Goal: Transaction & Acquisition: Book appointment/travel/reservation

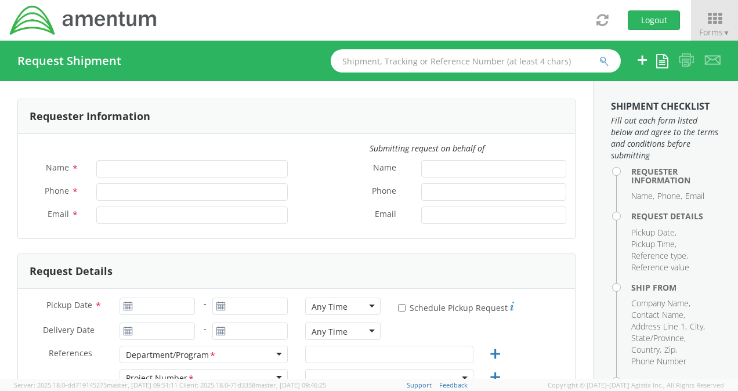
type input "[PERSON_NAME]"
type input "+1-725-324-2605"
type input "luis.villa@amentum.com"
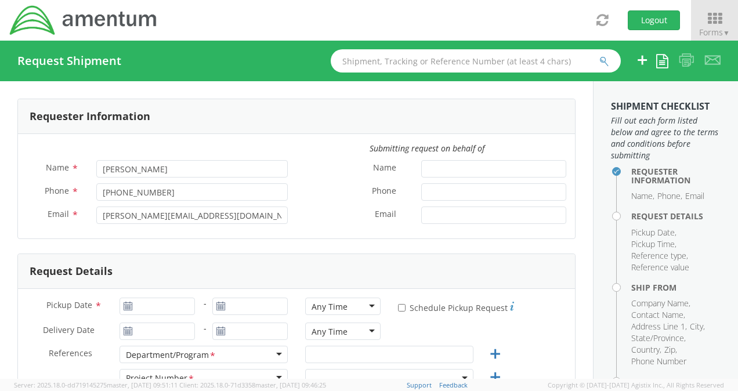
select select "4901.00.00.C.0015.VMT2G.NC"
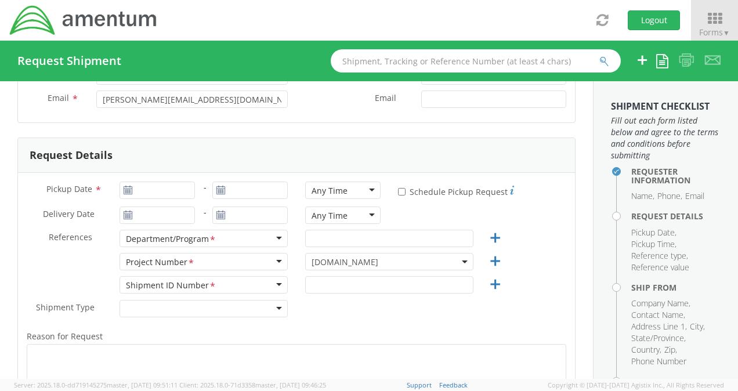
scroll to position [58, 0]
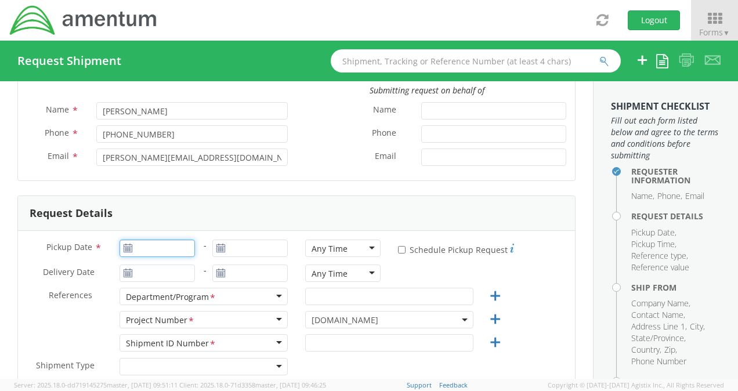
type input "09/11/2025"
click at [149, 246] on input "09/11/2025" at bounding box center [156, 247] width 75 height 17
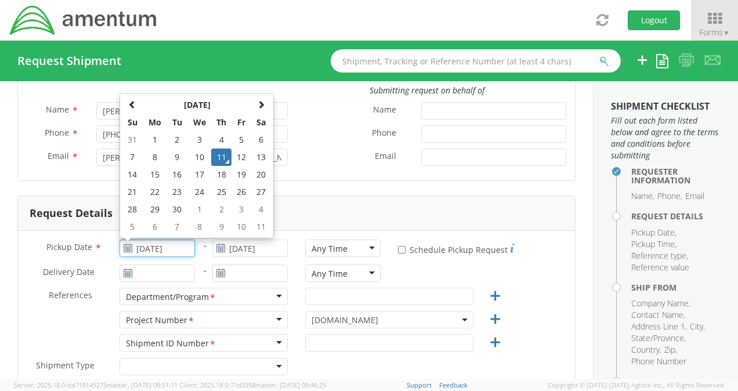
click at [217, 158] on td "11" at bounding box center [221, 156] width 20 height 17
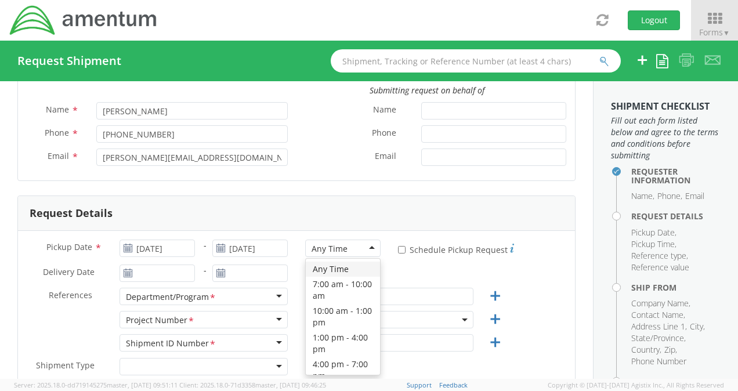
click at [332, 252] on div "Any Time" at bounding box center [329, 249] width 36 height 12
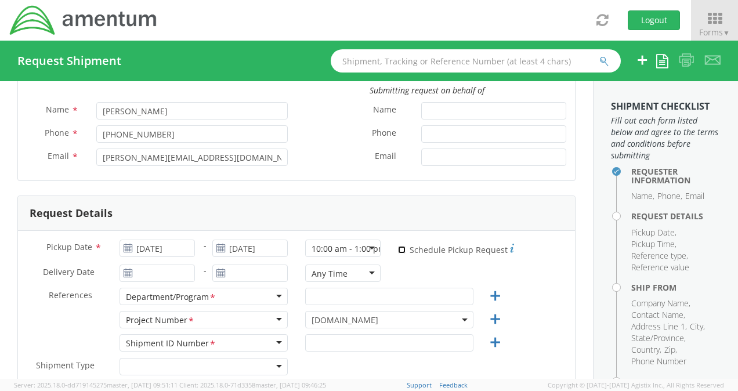
click at [398, 249] on input "* Schedule Pickup Request" at bounding box center [402, 250] width 8 height 8
checkbox input "true"
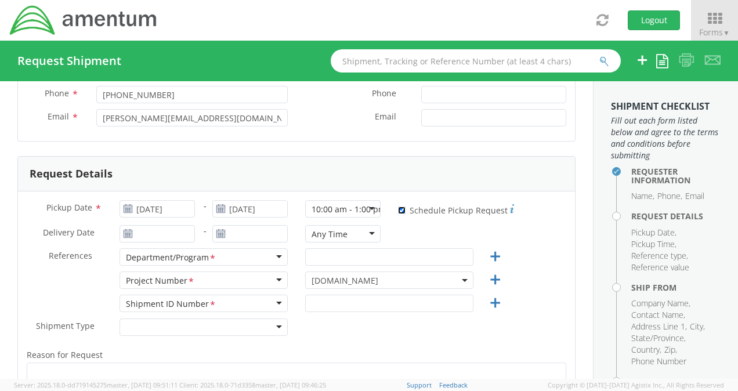
scroll to position [116, 0]
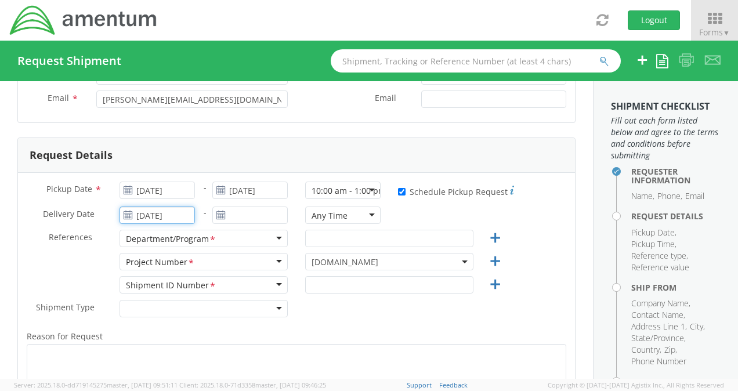
click at [163, 217] on input "09/11/2025" at bounding box center [156, 214] width 75 height 17
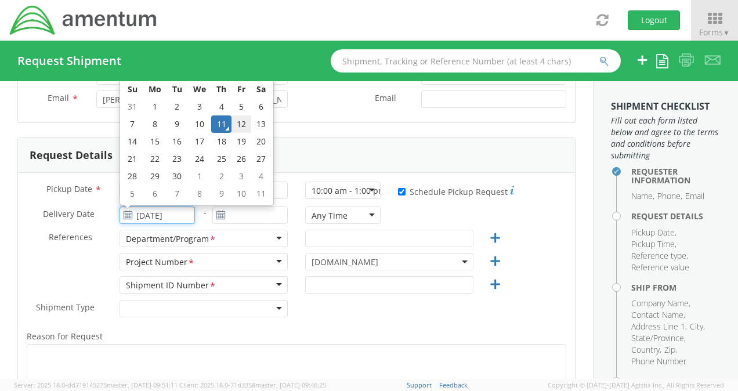
click at [241, 121] on td "12" at bounding box center [241, 123] width 20 height 17
type input "09/12/2025"
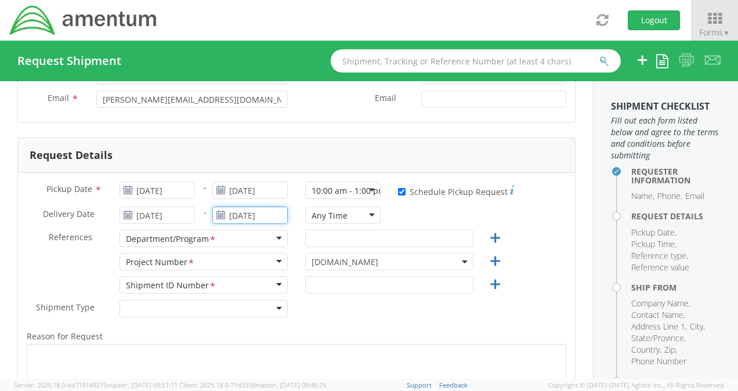
click at [244, 216] on input "09/11/2025" at bounding box center [249, 214] width 75 height 17
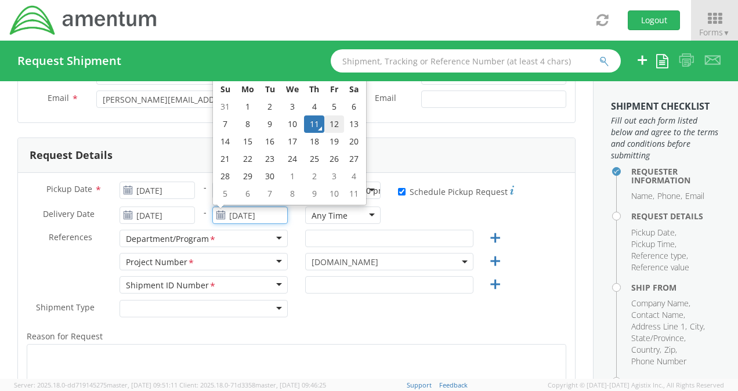
click at [330, 126] on td "12" at bounding box center [334, 123] width 20 height 17
type input "09/12/2025"
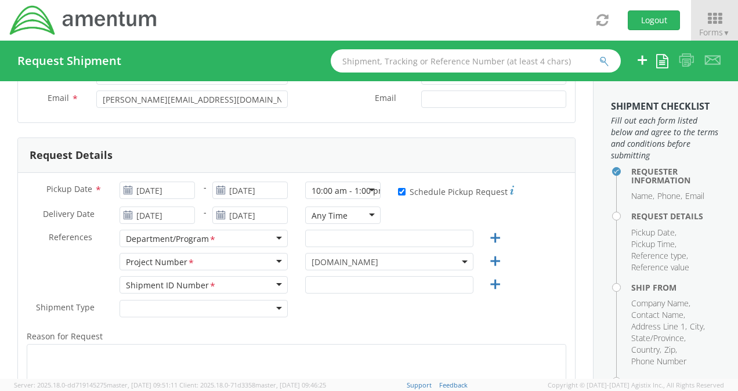
click at [540, 220] on div "Delivery Date * 09/12/2025 - 09/12/2025 Any Time Any Time Any Time 7:00 am - 10…" at bounding box center [296, 217] width 557 height 23
click at [366, 240] on input "text" at bounding box center [389, 238] width 168 height 17
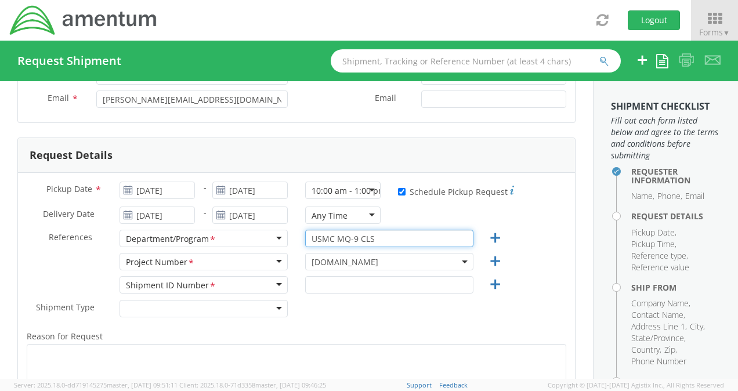
type input "USMC MQ-9 CLS"
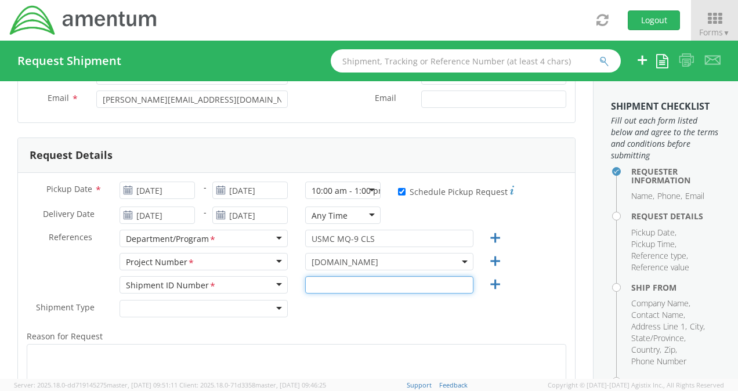
click at [367, 286] on input "text" at bounding box center [389, 284] width 168 height 17
type input "4901.00.01.C.0115.P"
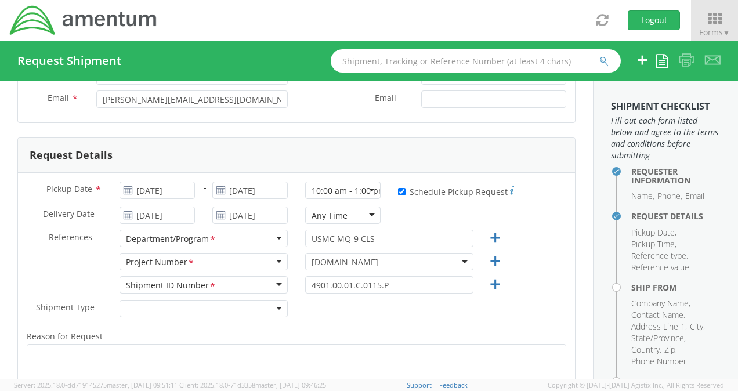
click at [398, 317] on div "Shipment Type * Batch Regular" at bounding box center [296, 311] width 557 height 23
click at [423, 259] on span "4901.00.00.C.0015.VMT2G.NC" at bounding box center [388, 261] width 155 height 11
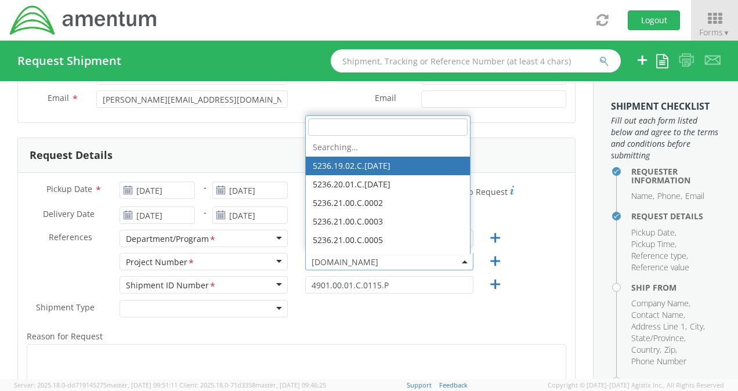
click at [358, 126] on input "search" at bounding box center [387, 126] width 159 height 17
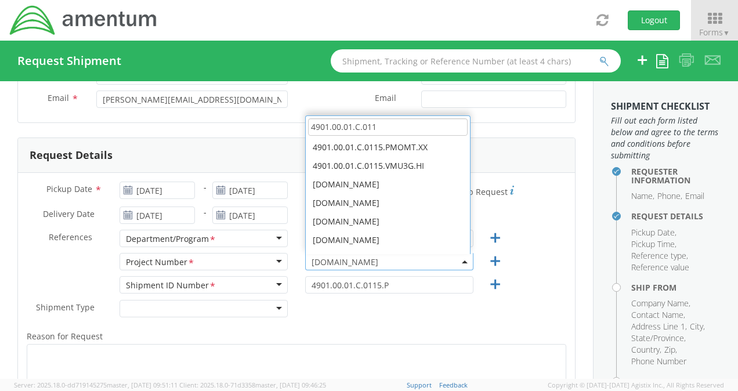
scroll to position [0, 0]
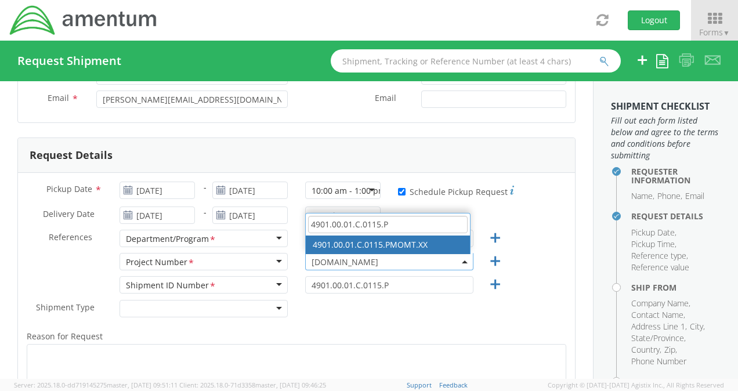
type input "4901.00.01.C.0115.P"
select select "4901.00.01.C.0115.PMOMT.XX"
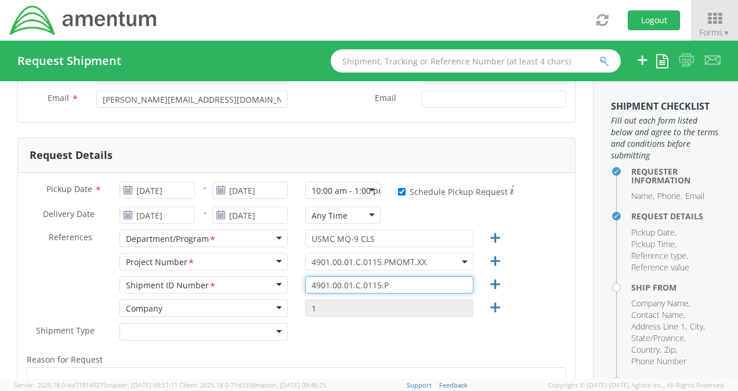
click at [400, 282] on input "4901.00.01.C.0115.P" at bounding box center [389, 284] width 168 height 17
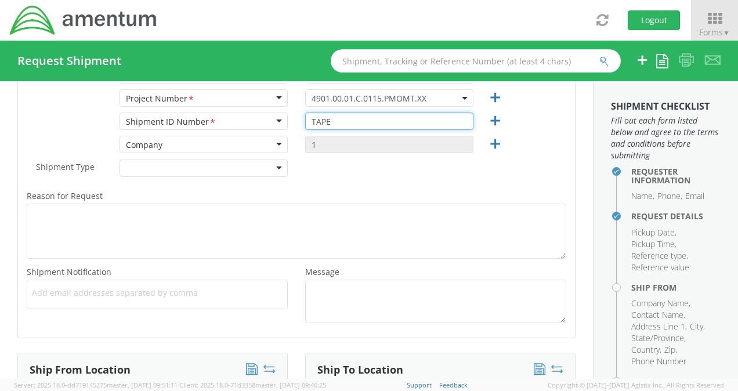
scroll to position [290, 0]
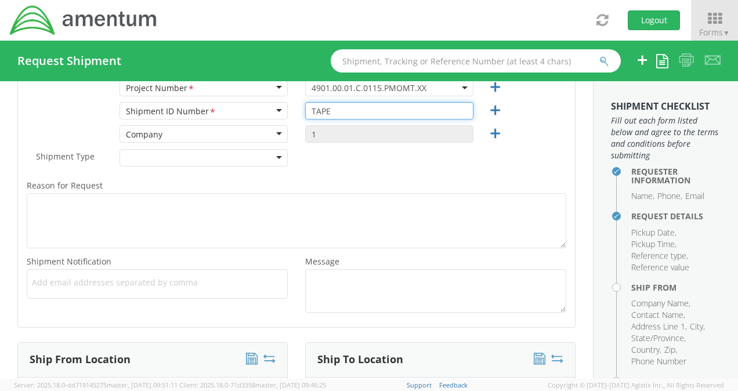
type input "TAPE"
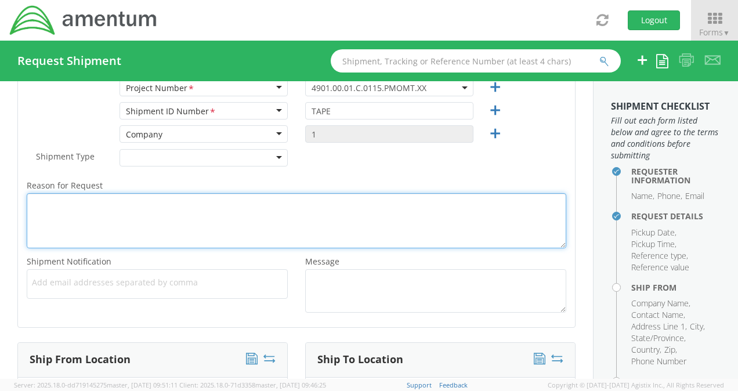
click at [128, 212] on textarea "Reason for Request *" at bounding box center [296, 220] width 539 height 55
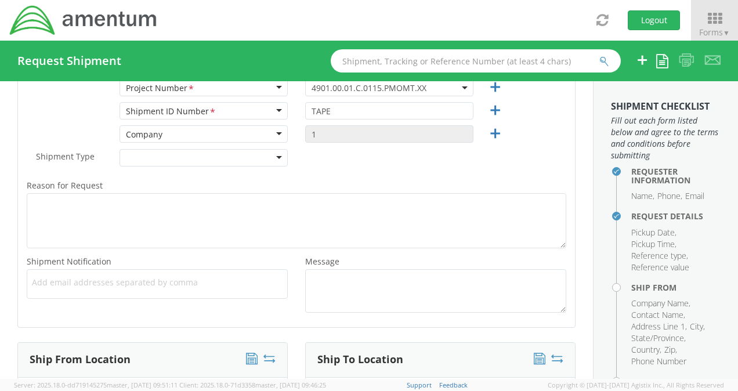
click at [158, 290] on ul at bounding box center [157, 283] width 250 height 19
type input "LUIS.VILLA@AMENTUM.COM"
click at [261, 281] on span "Add email addresses separated by comma" at bounding box center [157, 283] width 250 height 12
paste input "julia.robicheaux@amentum.com"
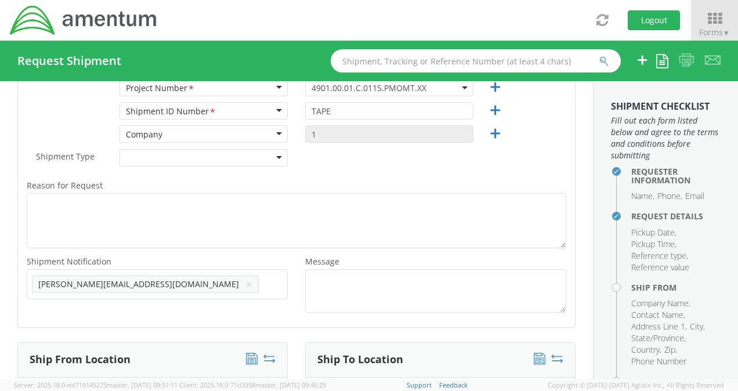
type input "julia.robicheaux@amentum.com"
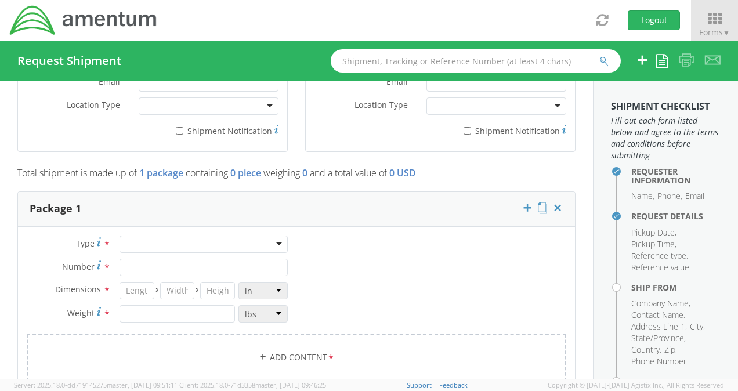
scroll to position [928, 0]
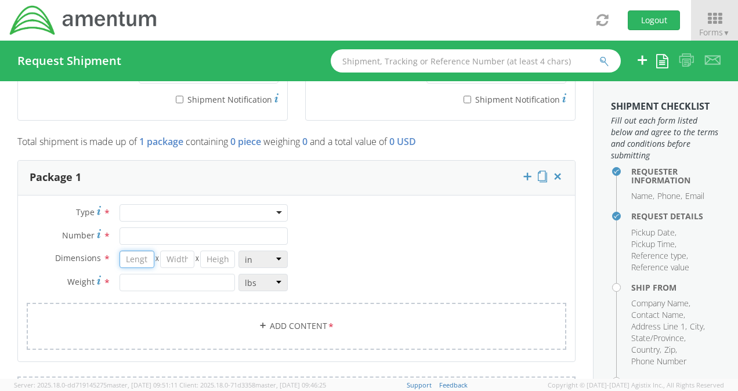
click at [144, 250] on input "number" at bounding box center [136, 258] width 35 height 17
type input "11"
type input "1.5"
type input "13"
click at [179, 274] on input "number" at bounding box center [176, 282] width 115 height 17
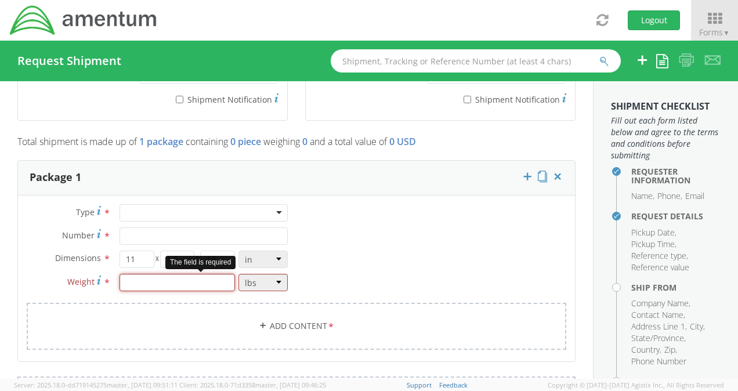
click at [169, 274] on input "number" at bounding box center [176, 282] width 115 height 17
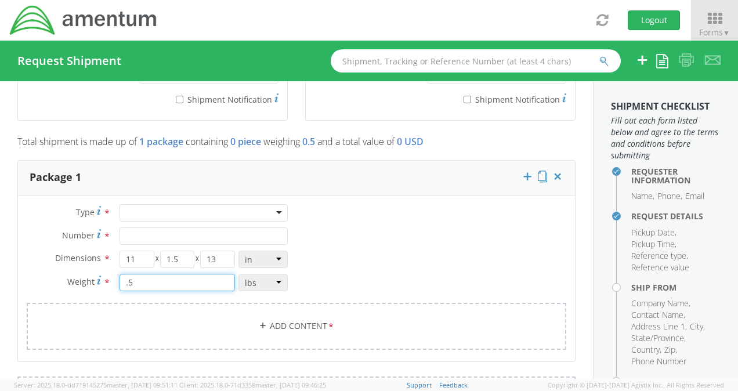
type input ".5"
click at [364, 239] on div "Type * Crate(s) Envelope Pallet(s) Oversized (Not Stackable) Pallet(s) Oversize…" at bounding box center [296, 284] width 557 height 160
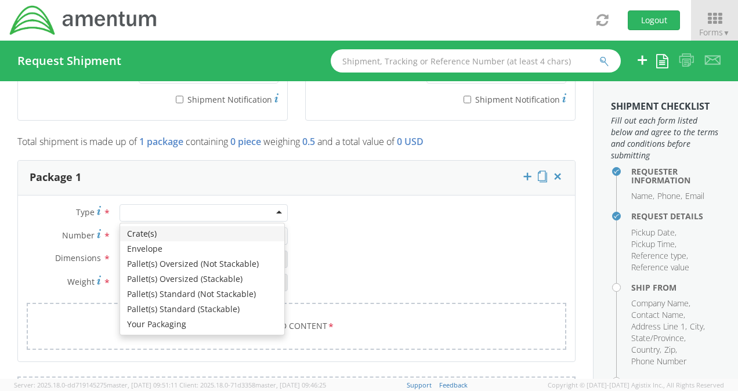
click at [182, 204] on div at bounding box center [203, 212] width 168 height 17
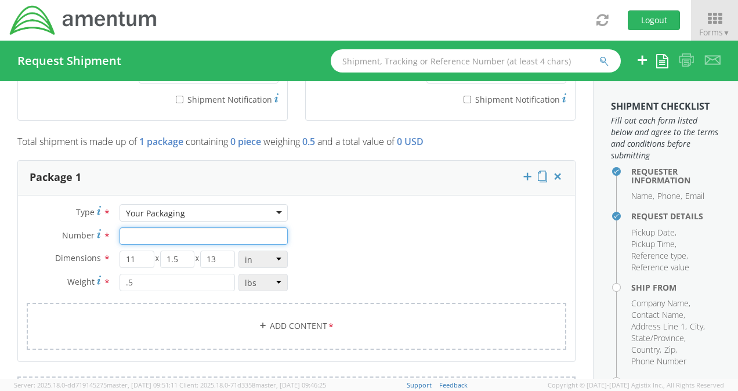
click at [173, 227] on input "Number *" at bounding box center [203, 235] width 168 height 17
type input "1"
click at [281, 303] on link "Add Content *" at bounding box center [296, 326] width 539 height 47
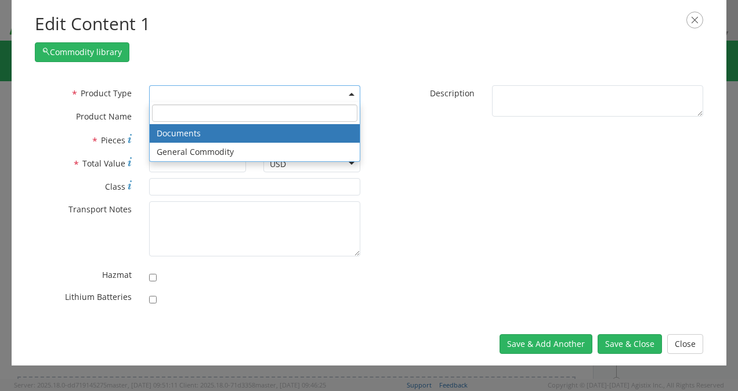
click at [217, 90] on span at bounding box center [254, 93] width 211 height 17
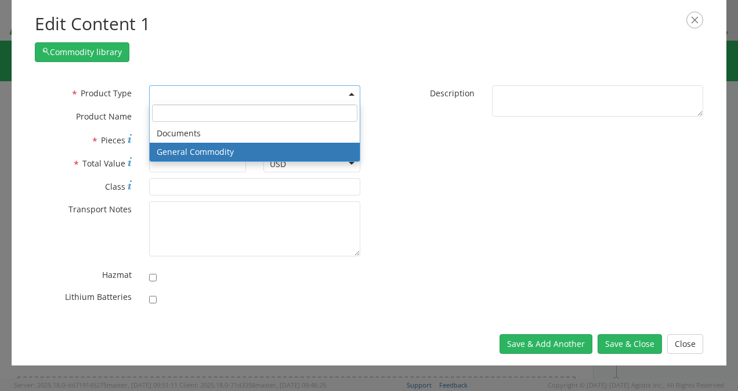
select select "COMMODITY"
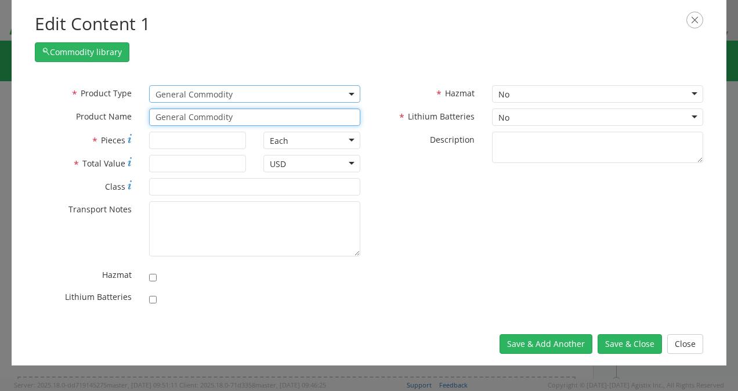
click at [220, 116] on input "General Commodity" at bounding box center [254, 116] width 211 height 17
type input "GENERe"
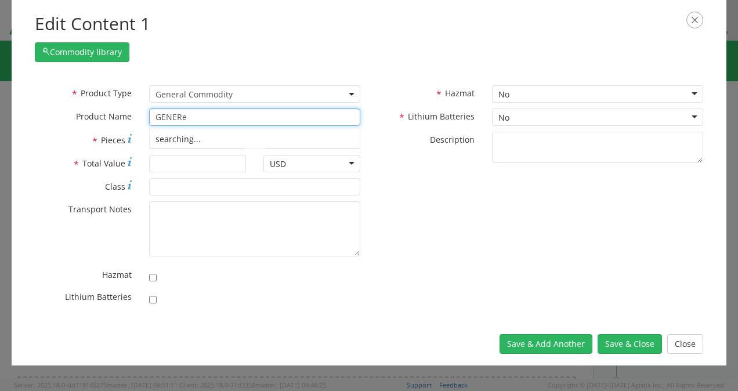
type input "GENERATOR,ENGINE ACCESSORY, ALTERNATOR ASSY, 12V-50A"
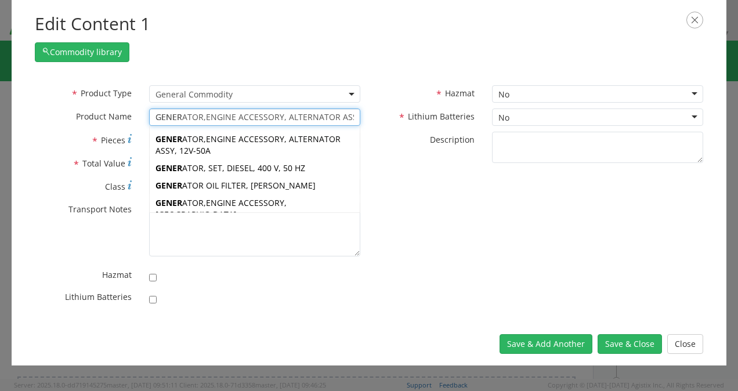
type input "GENERi"
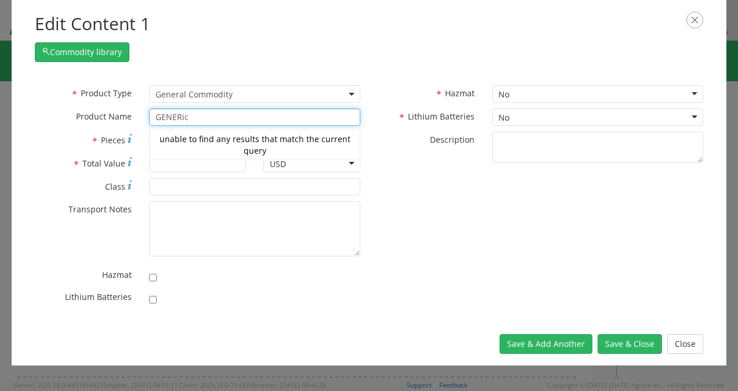
type input "GENERi"
type input "GENERATOR,ENGINE ACCESSORY, ALTERNATOR ASSY, 12V-50A"
type input "GENER"
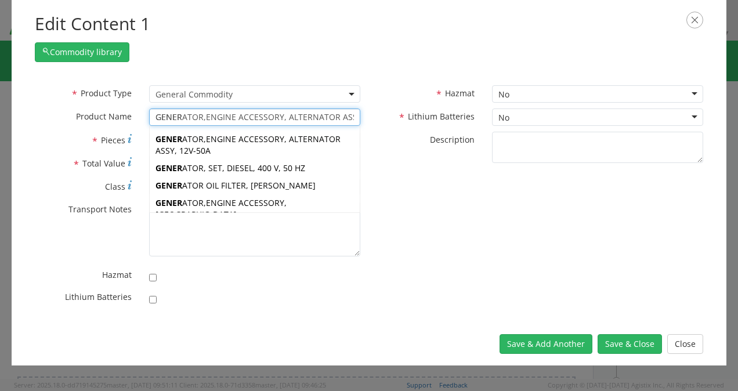
type input "GENERATOR,ENGINE ACCESSORY, ALTERNATOR ASSY, 12V-50A"
type input "GENE"
type input "GENERATOR,ENGINE ACCESSORY, ALTERNATOR ASSY, 12V-50A"
type input "GEN"
type input "GEAR ASSEMBLY"
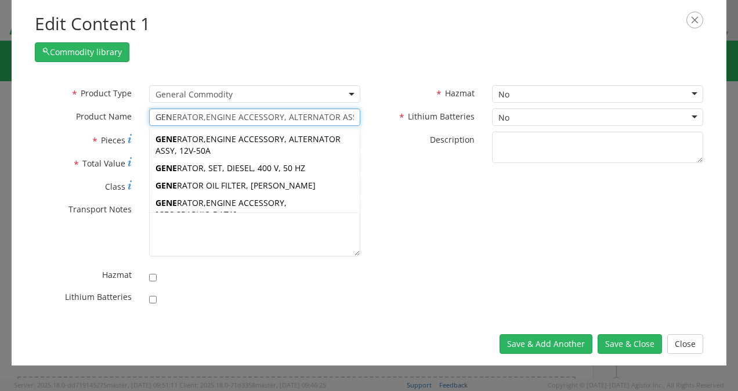
type input "GE"
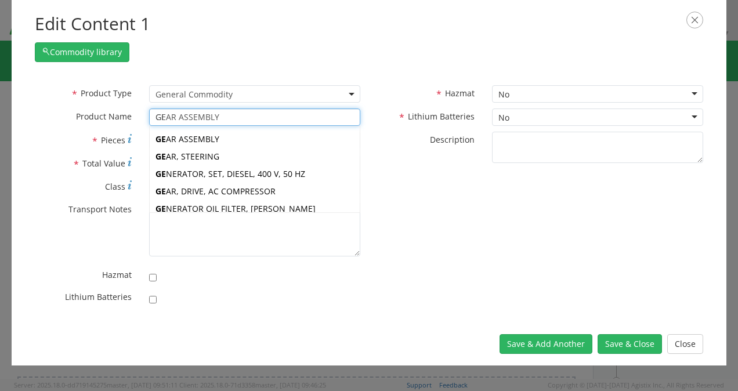
type input "GAS LENS, COPPER/ BRASS, 3/32 IN, PG/2"
type input "G"
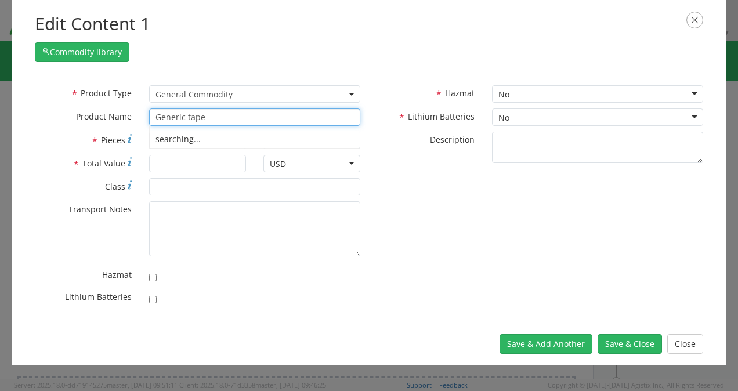
type input "Generic tape"
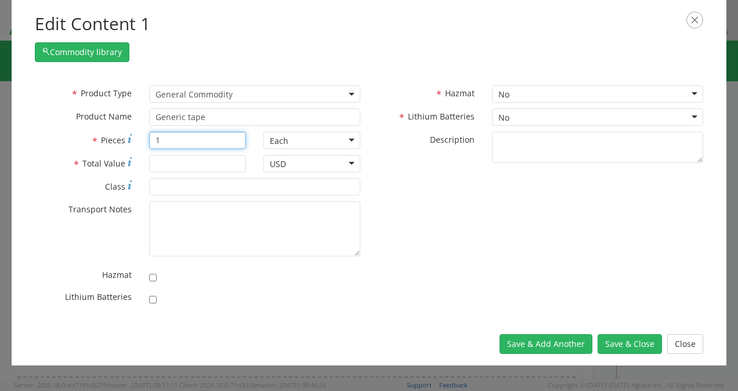
type input "1"
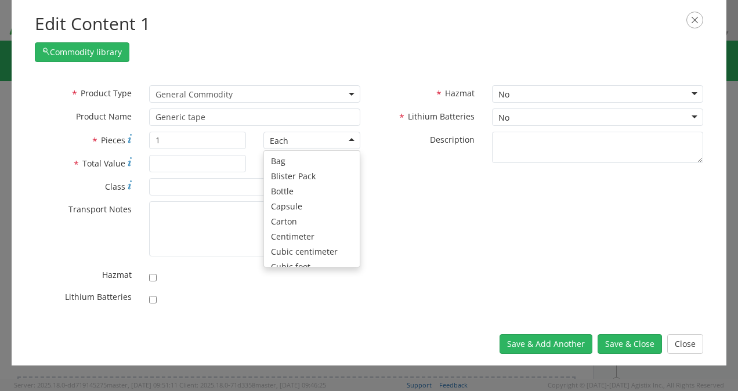
scroll to position [104, 0]
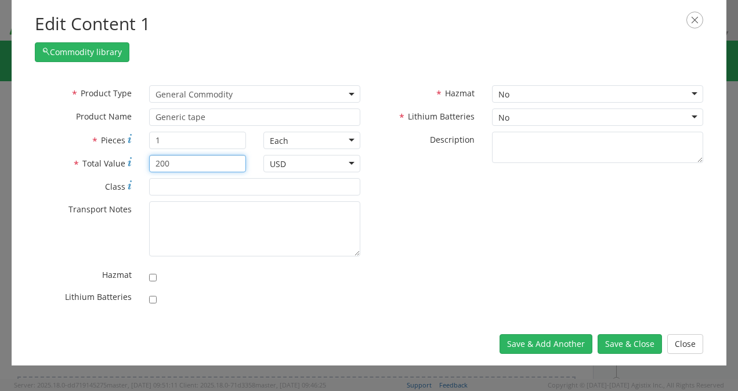
type input "200"
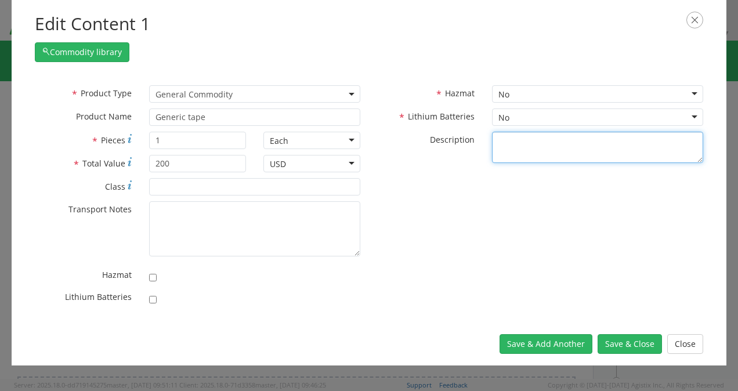
click at [513, 144] on textarea "* Description" at bounding box center [597, 148] width 211 height 32
type textarea "roll of 3m 8672 tape"
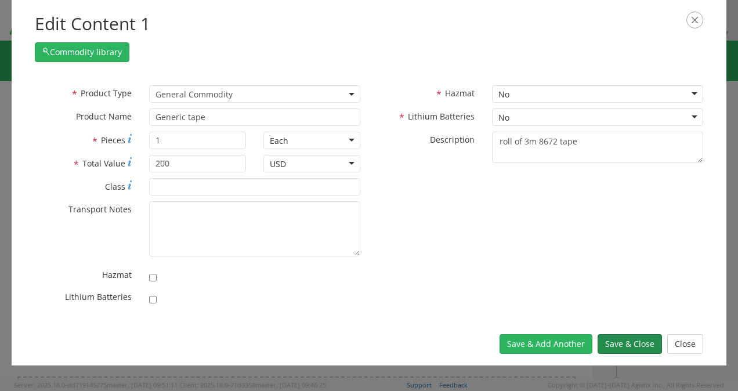
click at [629, 342] on button "Save & Close" at bounding box center [629, 344] width 64 height 20
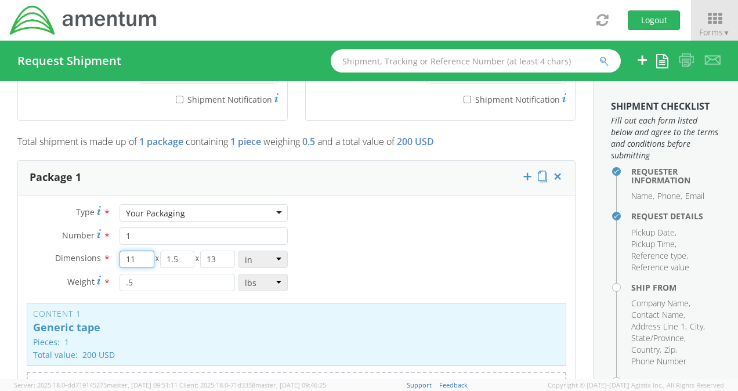
click at [143, 250] on input "11" at bounding box center [136, 258] width 35 height 17
type input "1"
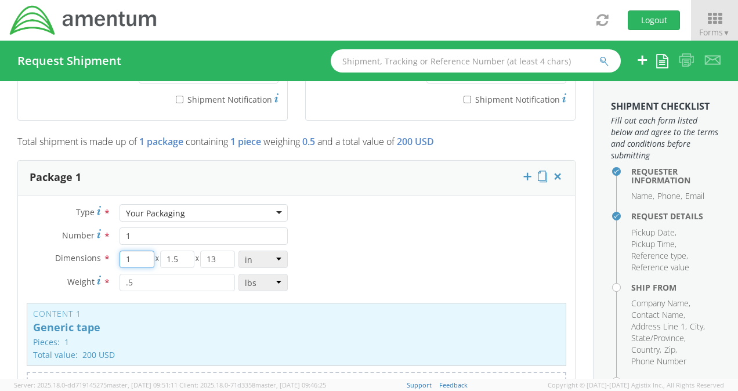
type input "11"
click at [129, 250] on input "11" at bounding box center [136, 258] width 35 height 17
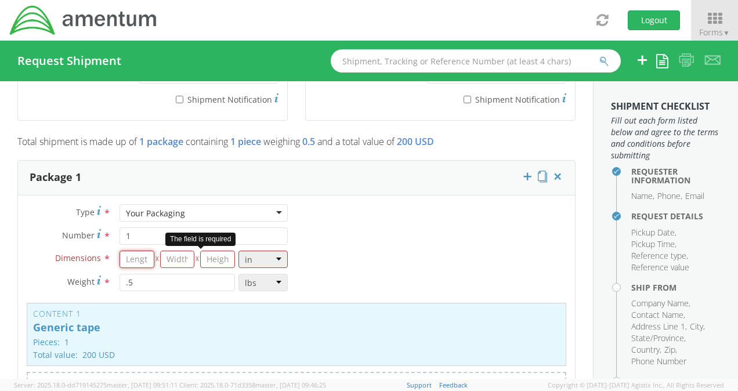
click at [128, 250] on input "number" at bounding box center [136, 258] width 35 height 17
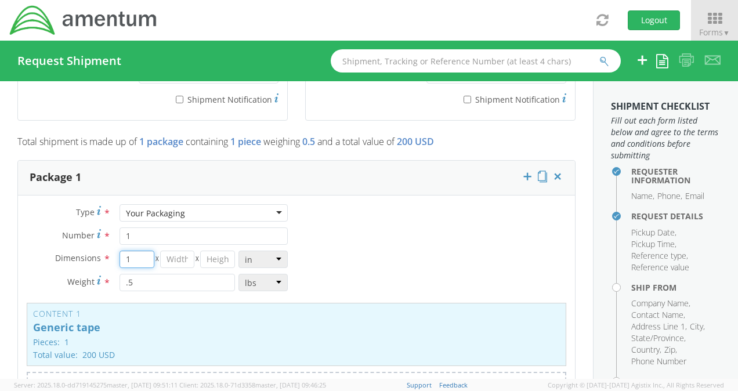
type input "10"
type input "1"
type input "11"
type input "1.5"
type input "13"
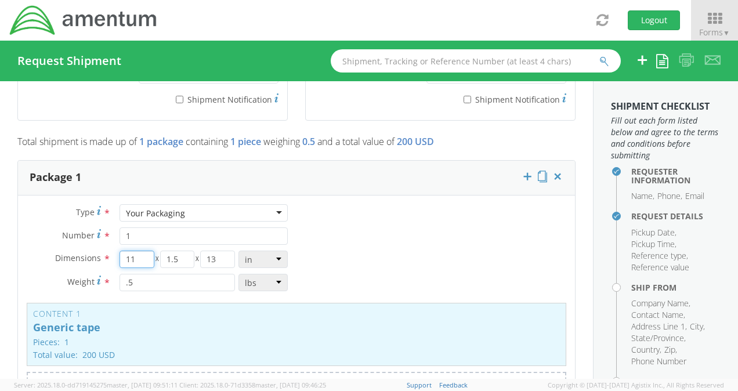
click at [140, 250] on input "11" at bounding box center [136, 258] width 35 height 17
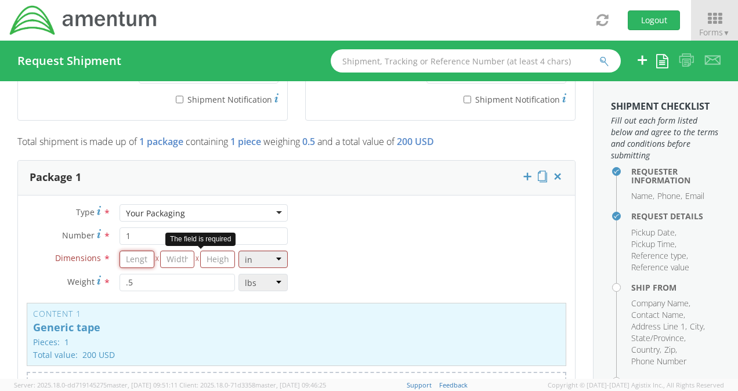
click at [140, 250] on input "number" at bounding box center [136, 258] width 35 height 17
paste input "10"
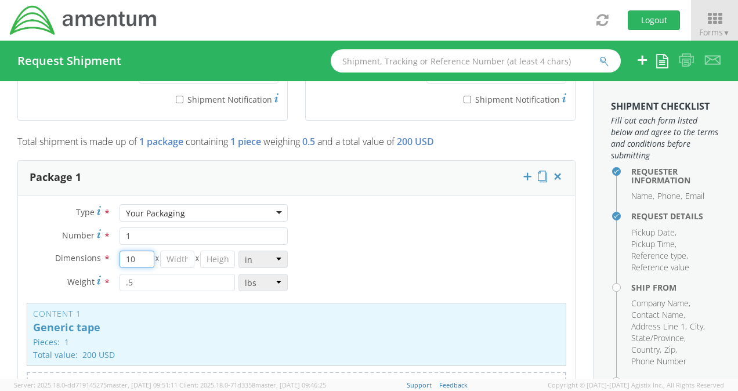
type input "1"
type input "11"
type input "1.5"
type input "13"
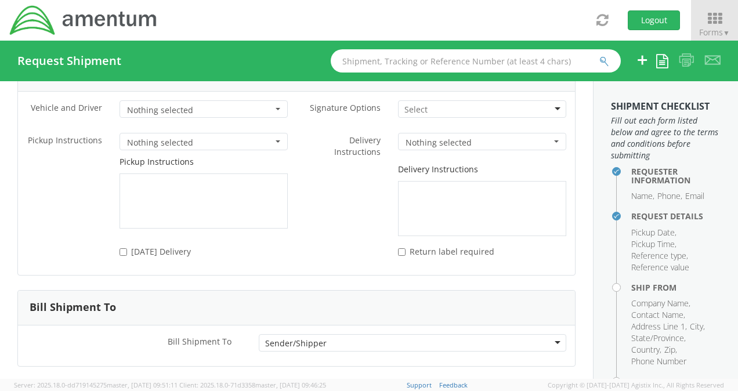
scroll to position [1596, 0]
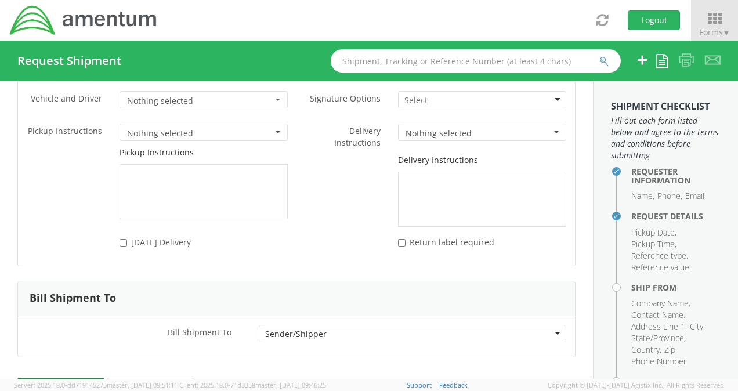
click at [75, 377] on button "Rate" at bounding box center [60, 388] width 87 height 23
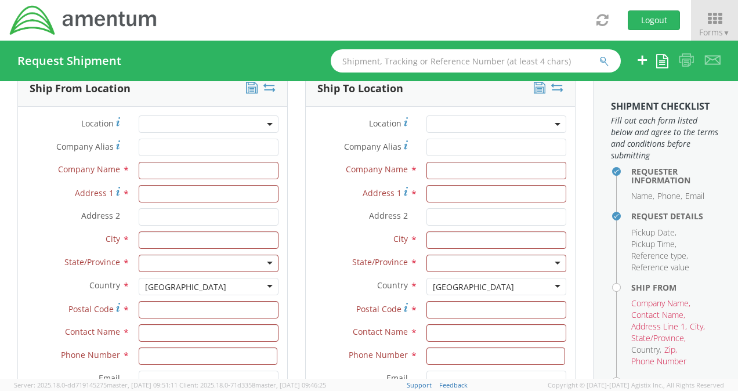
scroll to position [494, 0]
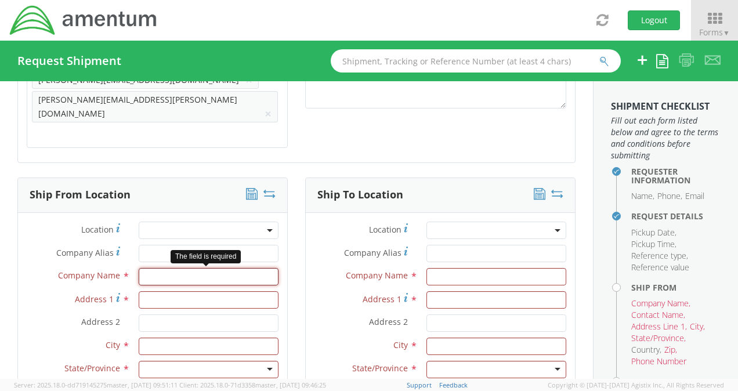
click at [213, 268] on input "text" at bounding box center [209, 276] width 140 height 17
type input "AMENTUM"
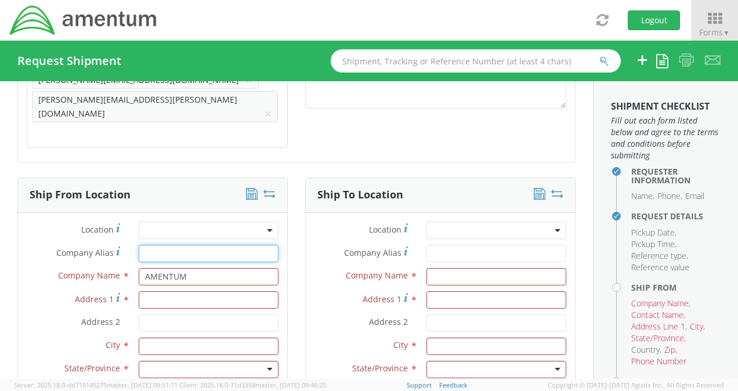
type input "AMENTUM"
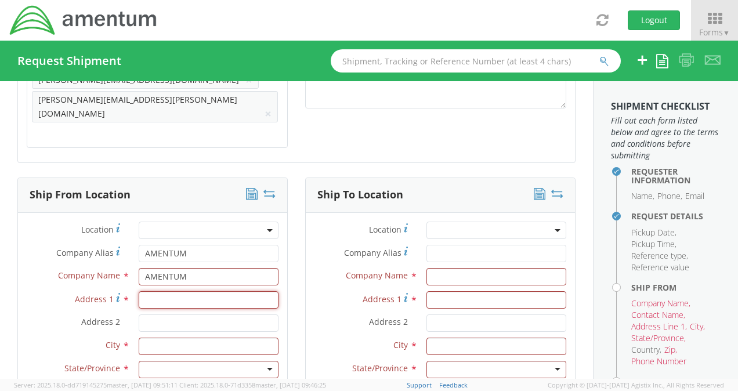
type input "811 GRIER DRIVE"
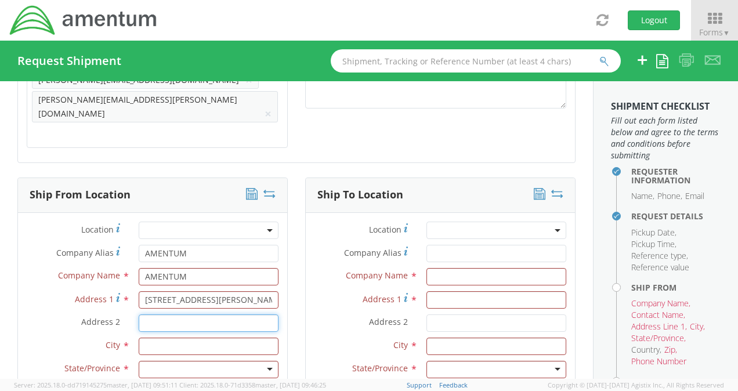
type input "SUITE A"
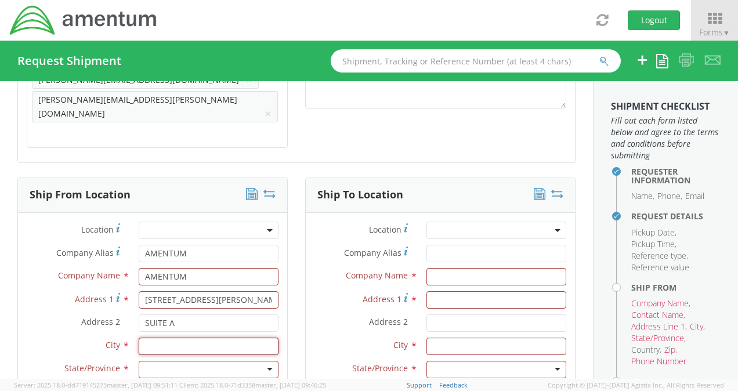
type input "LAS VEGAS"
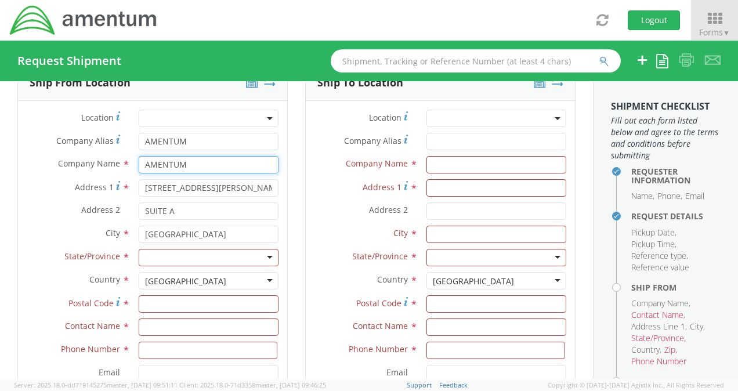
scroll to position [610, 0]
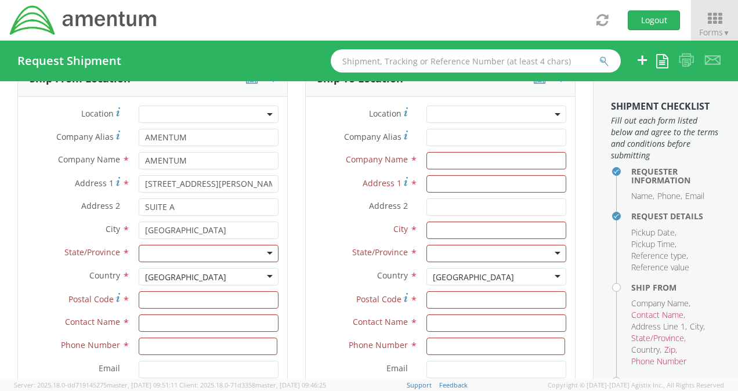
click at [222, 221] on div "City * LAS VEGAS searching..." at bounding box center [152, 232] width 269 height 23
click at [221, 245] on div at bounding box center [209, 253] width 140 height 17
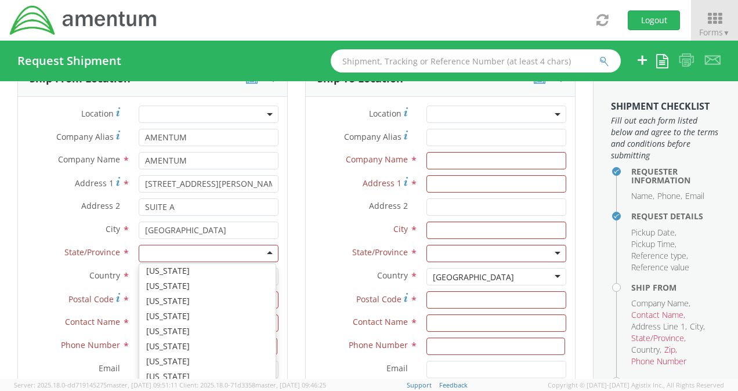
scroll to position [464, 0]
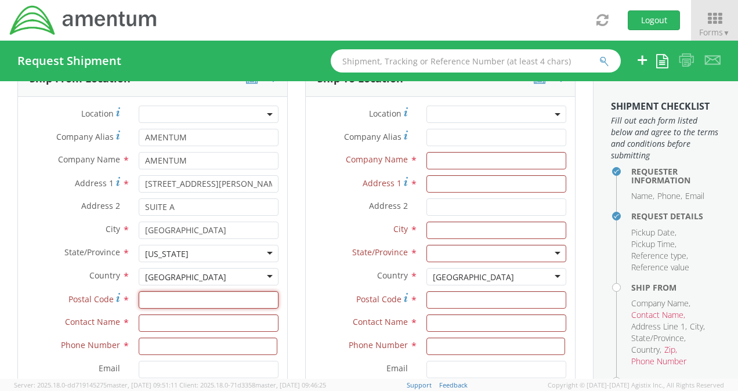
click at [186, 291] on input "Postal Code *" at bounding box center [209, 299] width 140 height 17
type input "89119"
type input "Luis Villa"
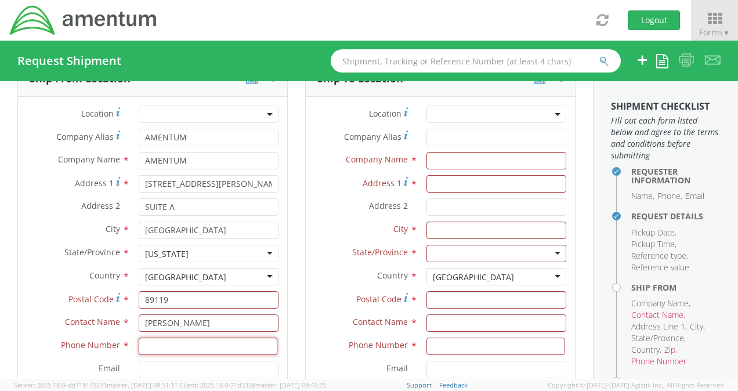
type input "7253242605"
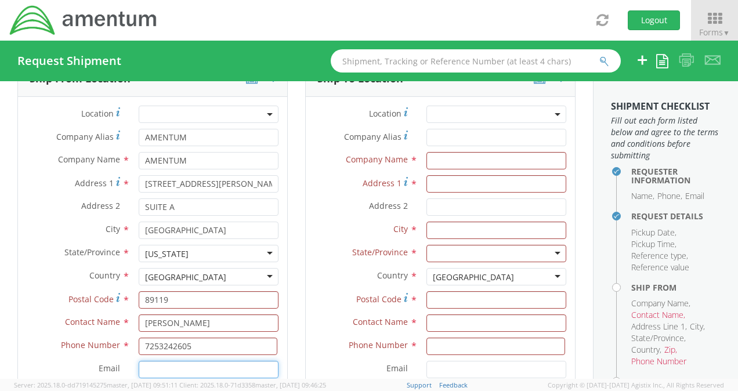
type input "luis.villa@amentum.com"
type input "AMENTUM"
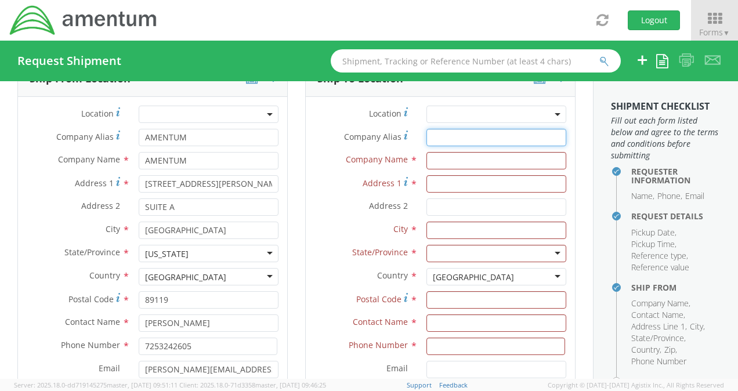
type input "AMENTUM"
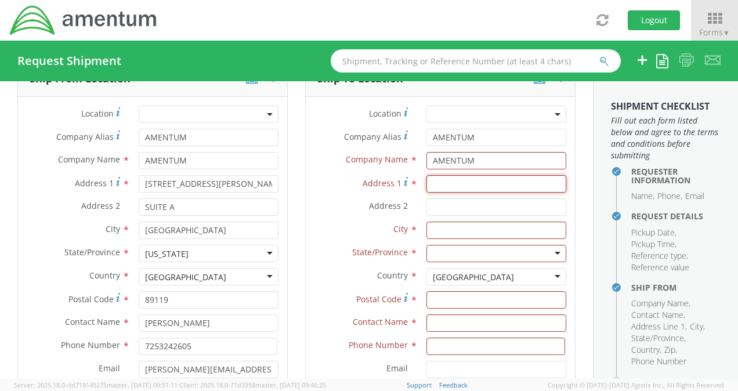
type input "811 GRIER DRIVE"
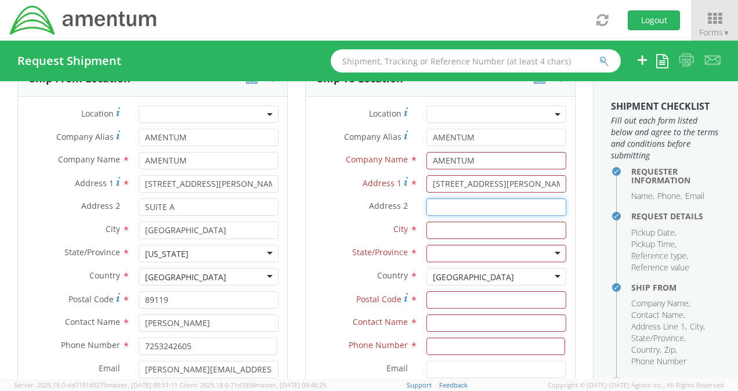
type input "SUITE A"
type input "LAS VEGAS"
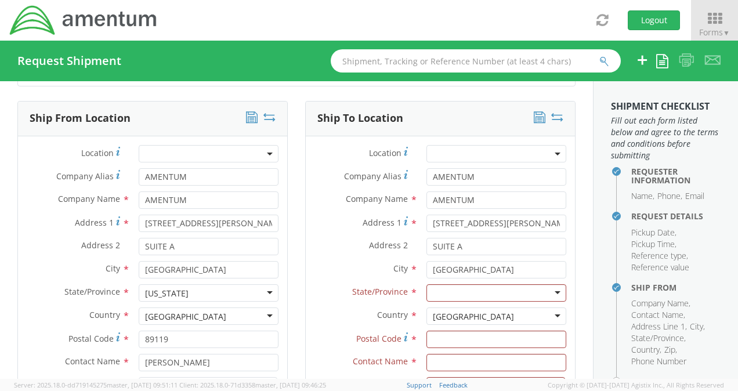
scroll to position [552, 0]
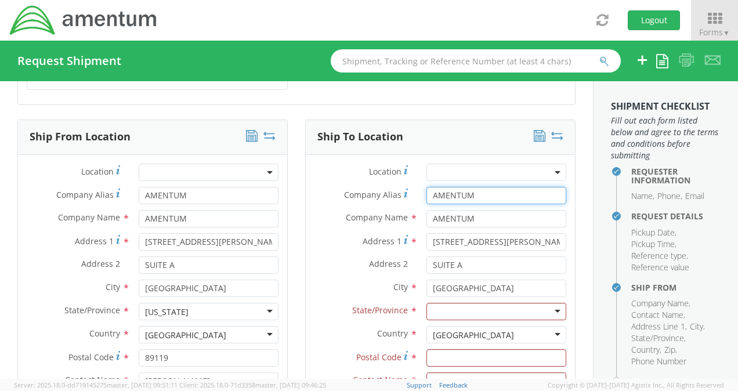
click at [518, 187] on input "AMENTUM" at bounding box center [496, 195] width 140 height 17
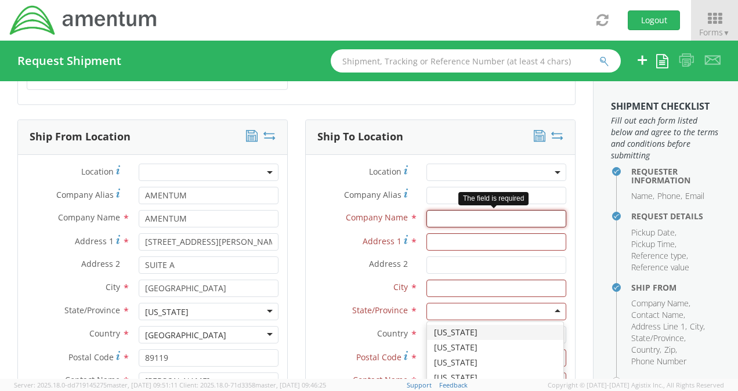
click at [469, 210] on input "text" at bounding box center [496, 218] width 140 height 17
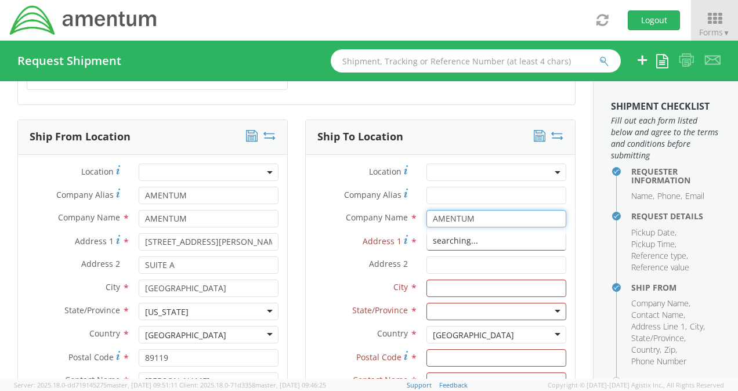
type input "AMENTUM"
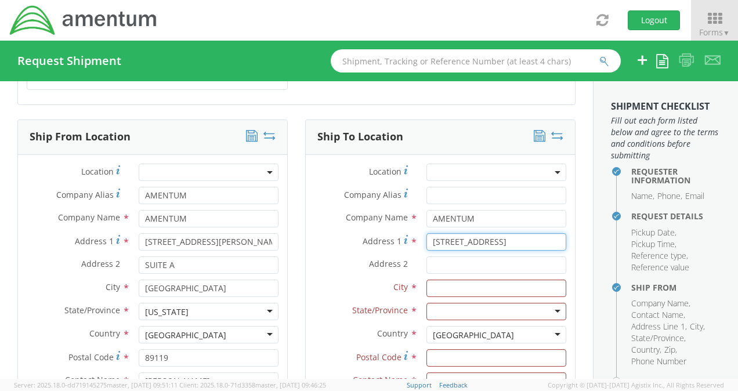
type input "13858 Hidden Pines CT"
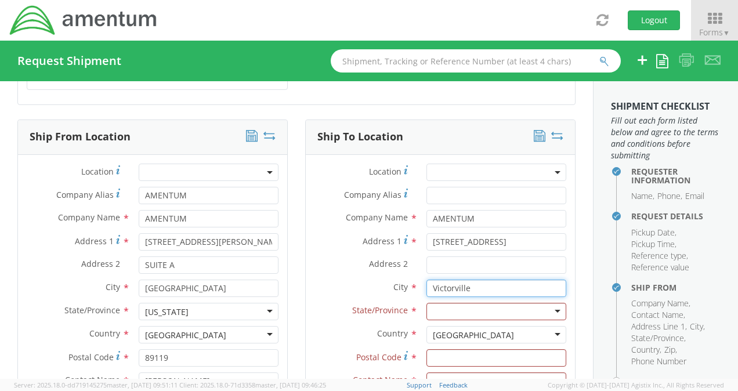
type input "Victorville"
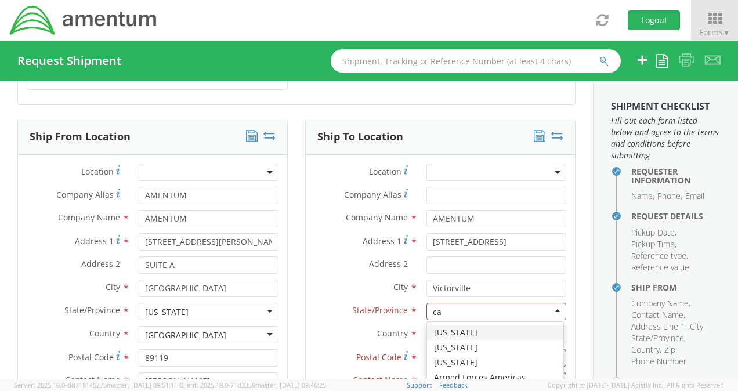
type input "cal"
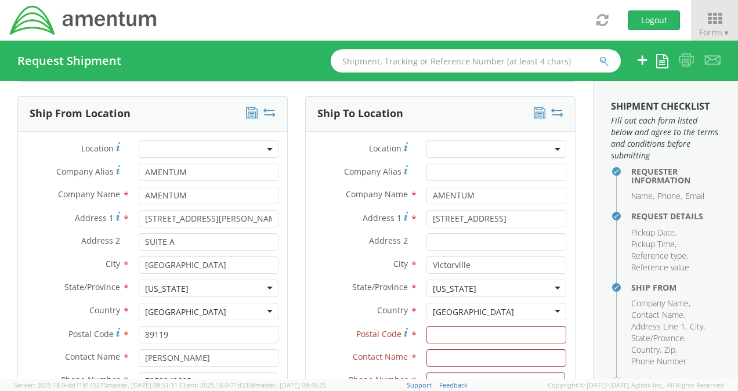
scroll to position [610, 0]
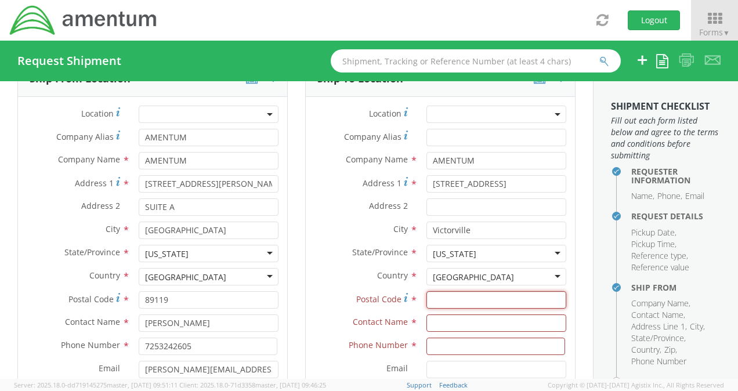
click at [443, 291] on input "Postal Code *" at bounding box center [496, 299] width 140 height 17
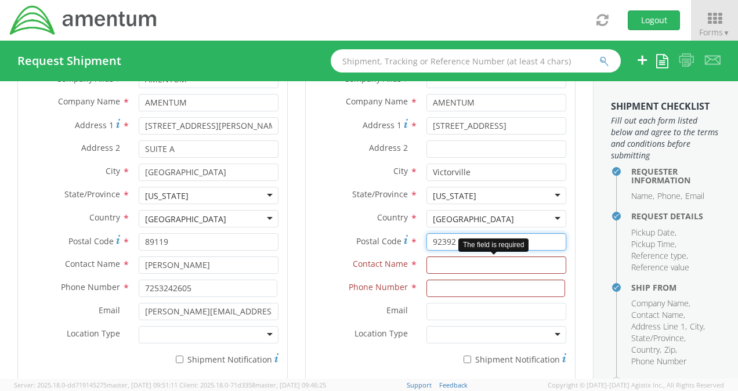
type input "92392"
click at [442, 256] on input "text" at bounding box center [496, 264] width 140 height 17
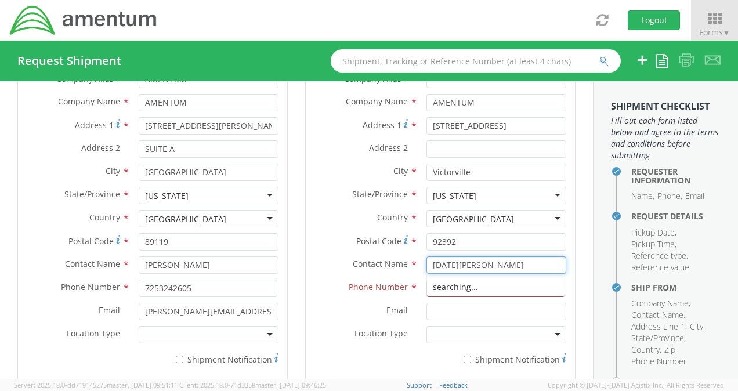
type input "Noel Arquisola"
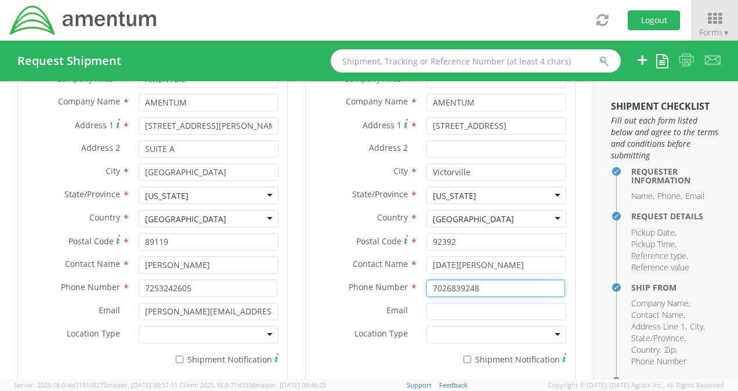
type input "7026839248"
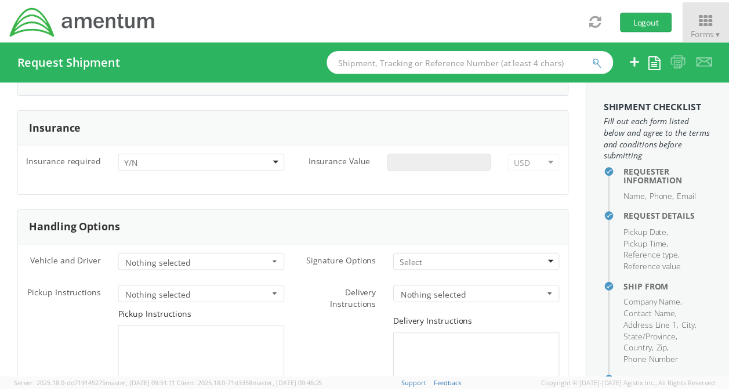
scroll to position [1596, 0]
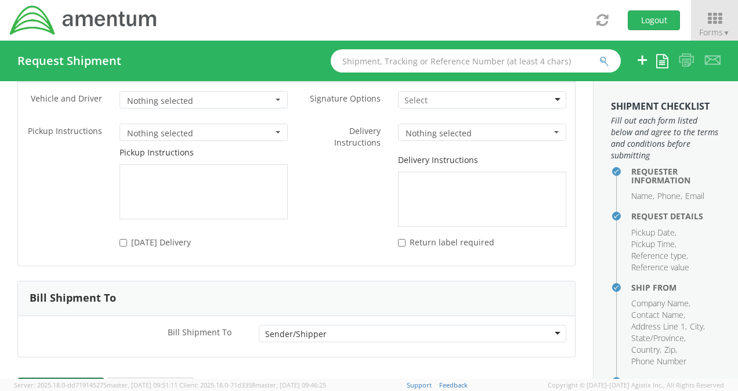
click at [90, 377] on button "Rate" at bounding box center [60, 388] width 87 height 23
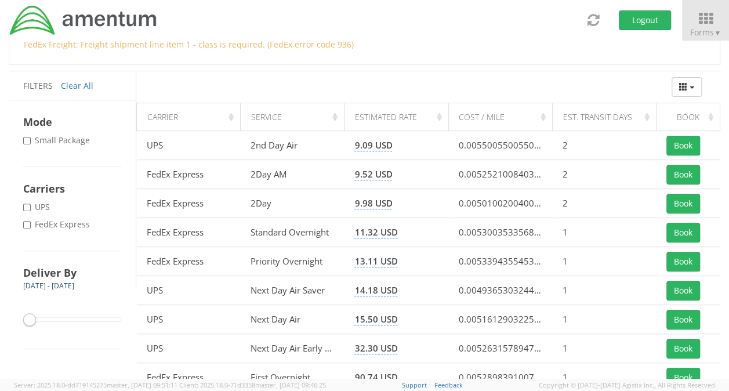
scroll to position [87, 0]
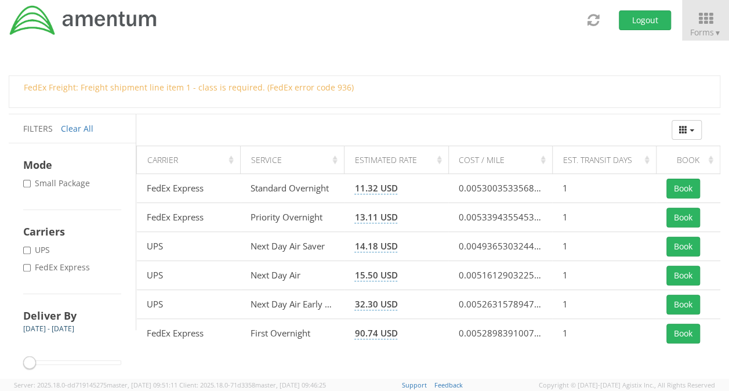
drag, startPoint x: 115, startPoint y: 201, endPoint x: 31, endPoint y: 273, distance: 110.6
click at [31, 273] on div "Mode * Small Package Carriers * UPS * FedEx Express Deliver By Sep 12th - Sep 1…" at bounding box center [72, 267] width 127 height 249
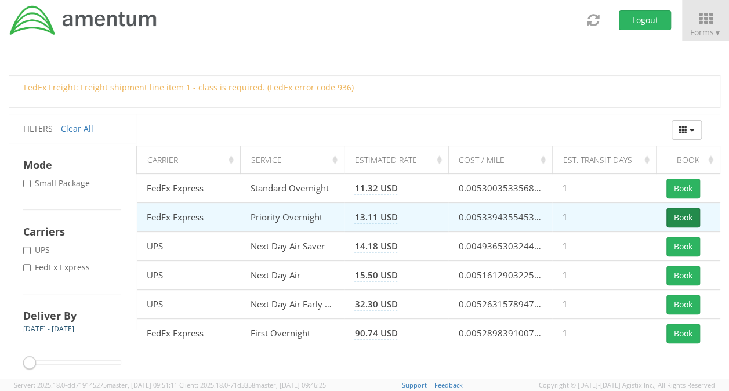
click at [683, 212] on button "Book" at bounding box center [683, 218] width 34 height 20
